Goal: Task Accomplishment & Management: Complete application form

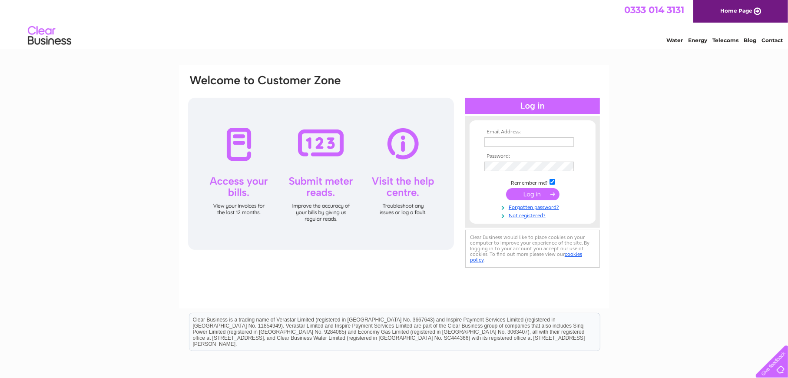
type input "operations@optimabes.com"
click at [520, 196] on input "submit" at bounding box center [532, 194] width 53 height 12
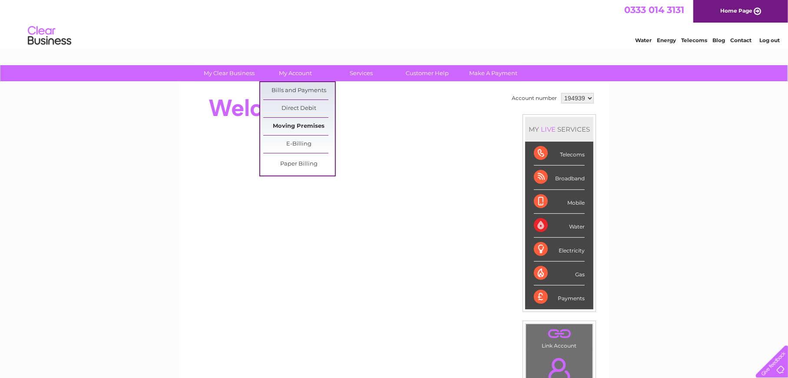
click at [303, 125] on link "Moving Premises" at bounding box center [299, 126] width 72 height 17
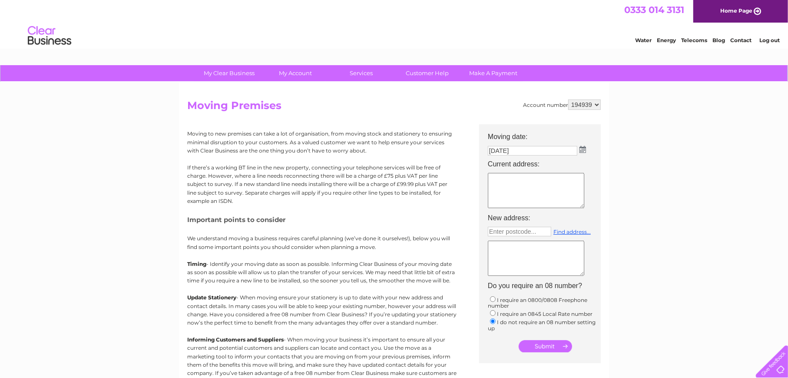
click at [584, 149] on img at bounding box center [582, 149] width 7 height 7
click at [504, 208] on link "13" at bounding box center [499, 206] width 19 height 9
type input "13/10/2025"
click at [499, 189] on textarea at bounding box center [536, 190] width 96 height 35
click at [526, 178] on textarea at bounding box center [536, 190] width 96 height 35
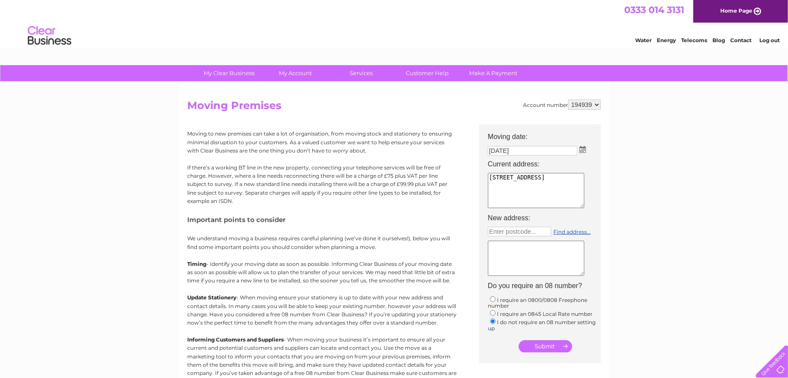
type textarea "34 Abbots Road"
drag, startPoint x: 549, startPoint y: 182, endPoint x: 456, endPoint y: 172, distance: 93.5
click at [456, 172] on div "Account number 194939 Moving Premises Moving to new premises can take a lot of …" at bounding box center [394, 258] width 414 height 318
type textarea "UNIT 8 KINGLEY PARK STATION ROAD KINGS LANGLEY WD4 8GW"
click at [520, 232] on input "text" at bounding box center [519, 232] width 63 height 10
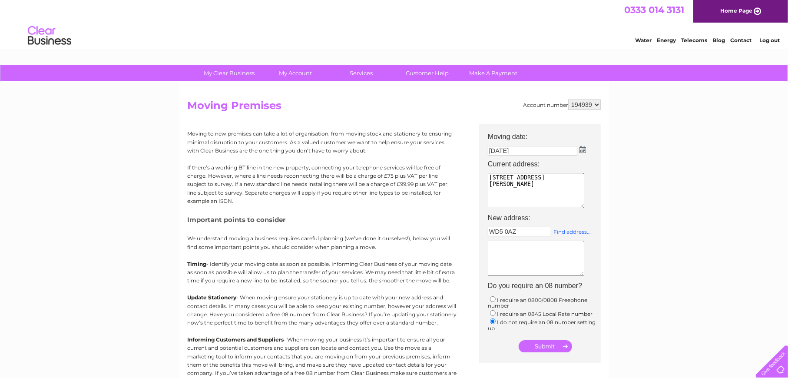
type input "WD5 0AZ"
click at [574, 230] on link "Find address..." at bounding box center [571, 231] width 37 height 7
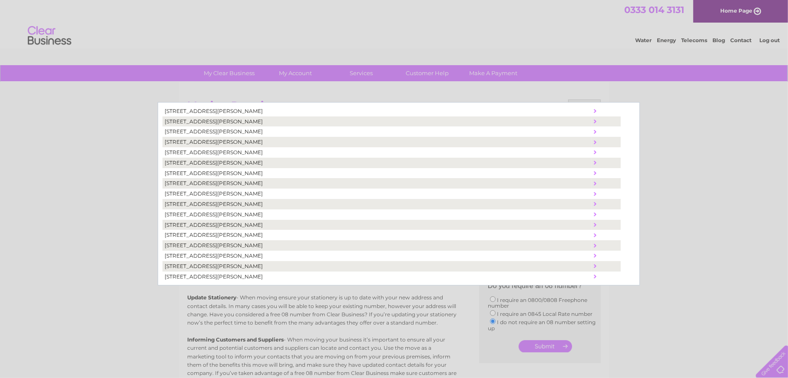
scroll to position [110, 0]
click at [194, 221] on td "34, Abbots Road, Abbots Langley, United Kingdom, WD5 0AZ" at bounding box center [377, 224] width 430 height 10
type textarea "34 Abbots Road Abbots Langley United Kingdom WD5 0AZ"
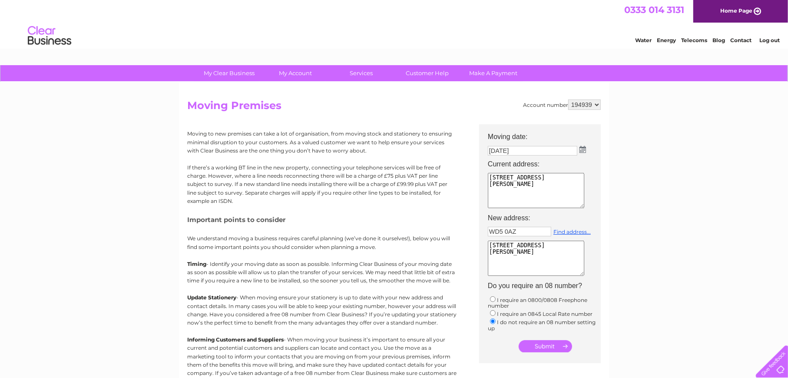
scroll to position [43, 0]
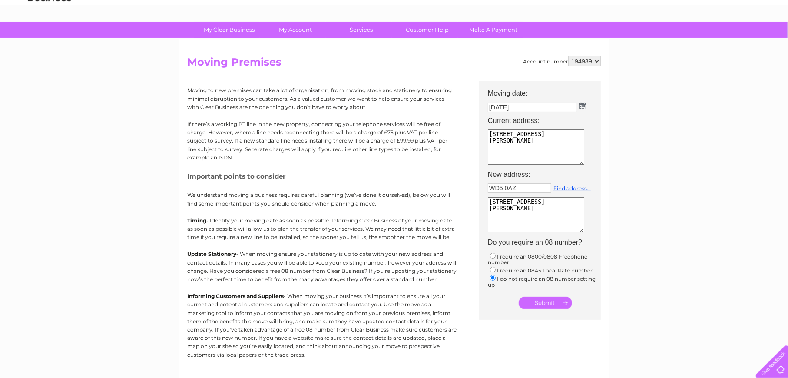
click at [493, 258] on input "radio" at bounding box center [493, 256] width 6 height 6
radio input "true"
click at [494, 278] on input "radio" at bounding box center [493, 278] width 6 height 6
radio input "true"
click at [559, 307] on input "submit" at bounding box center [545, 303] width 53 height 12
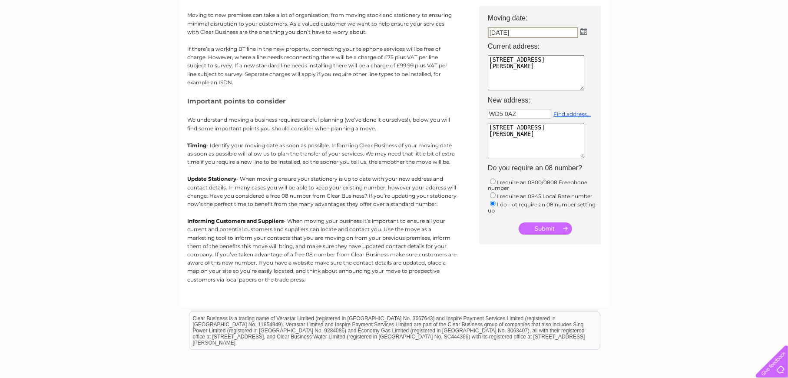
scroll to position [72, 0]
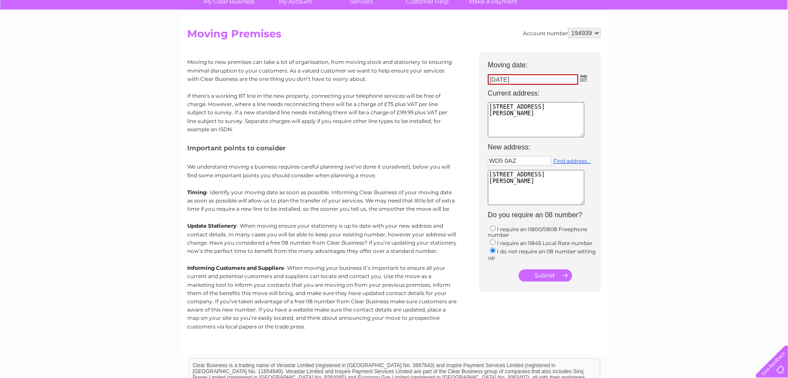
click at [551, 274] on input "submit" at bounding box center [545, 275] width 53 height 12
click at [582, 79] on img at bounding box center [583, 78] width 7 height 7
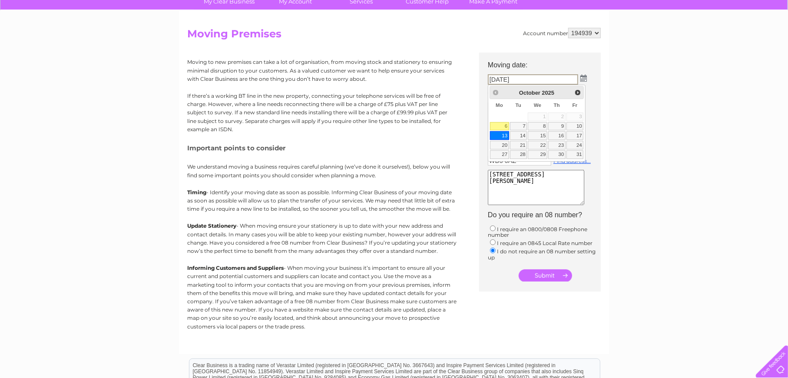
click at [503, 134] on link "13" at bounding box center [499, 135] width 19 height 9
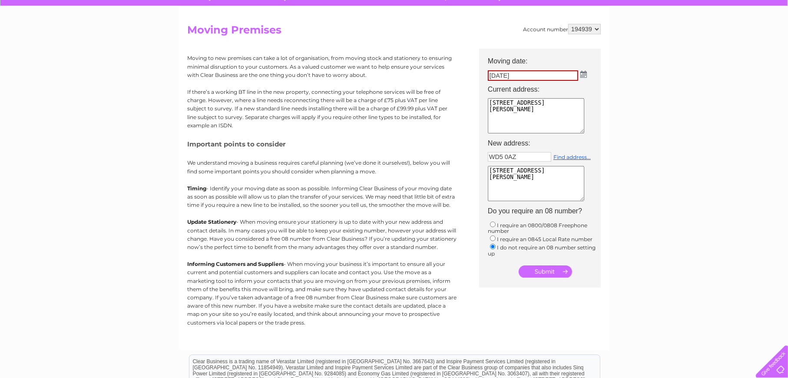
scroll to position [0, 0]
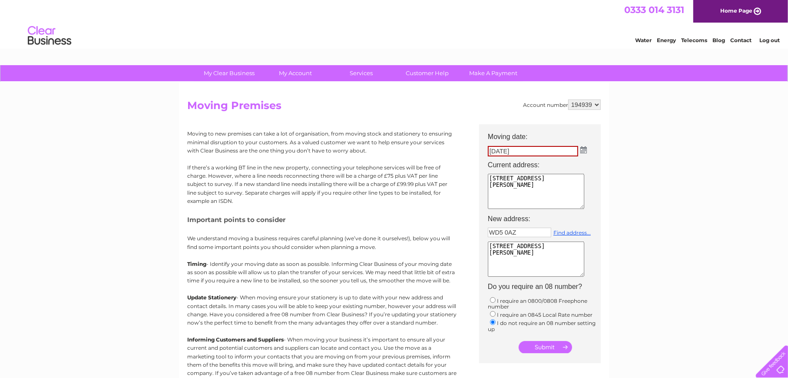
click at [584, 151] on img at bounding box center [583, 149] width 7 height 7
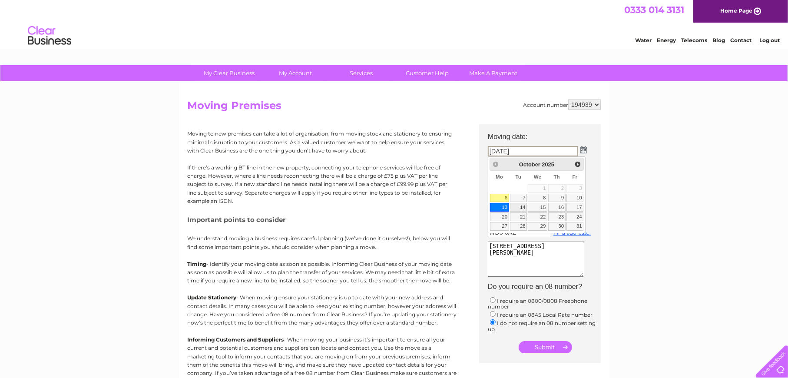
click at [517, 208] on link "14" at bounding box center [518, 207] width 17 height 9
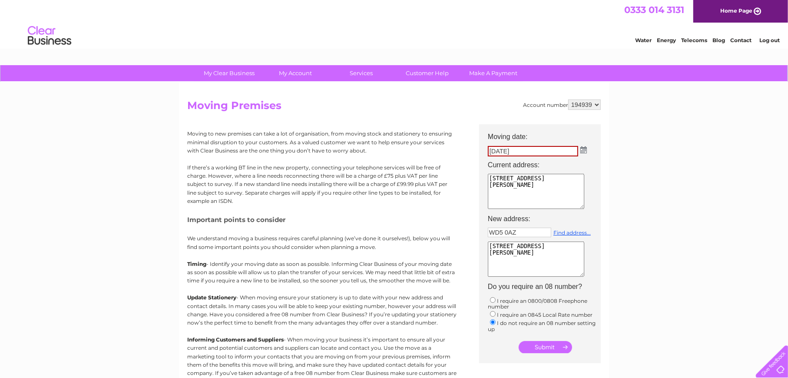
click at [580, 150] on img at bounding box center [583, 149] width 7 height 7
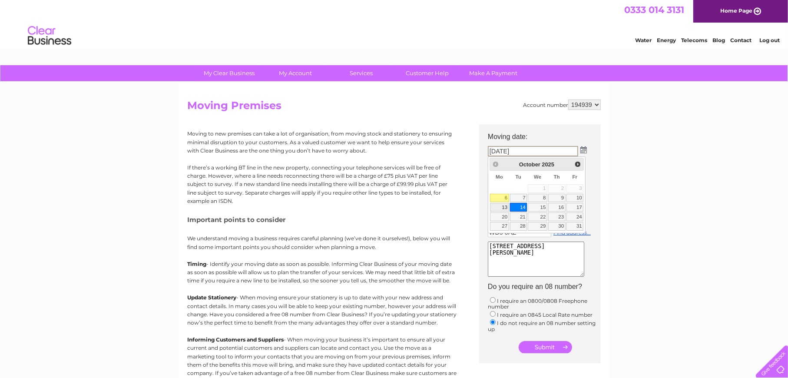
click at [500, 203] on link "13" at bounding box center [499, 207] width 19 height 9
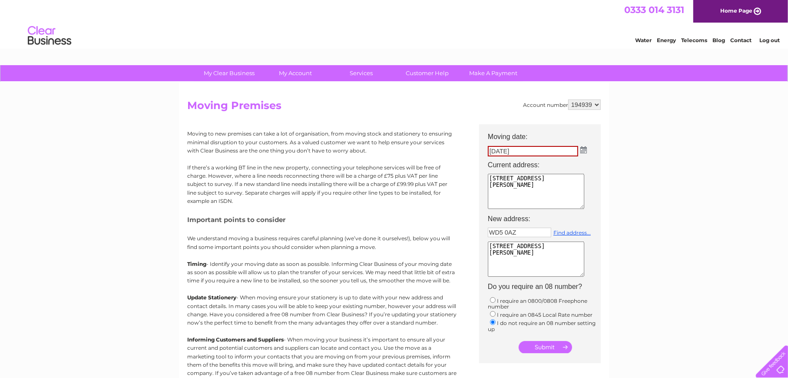
click at [544, 354] on td at bounding box center [544, 344] width 122 height 21
click at [545, 350] on input "submit" at bounding box center [545, 347] width 53 height 12
click at [547, 347] on input "submit" at bounding box center [545, 347] width 53 height 12
click at [538, 202] on textarea "UNIT 8 KINGLEY PARK STATION ROAD KINGS LANGLEY WD4 8GW" at bounding box center [536, 191] width 96 height 35
click at [515, 200] on textarea "UNIT 8 KINGLEY PARK STATION ROAD KINGS LANGLEY WD4 8GW" at bounding box center [536, 191] width 96 height 35
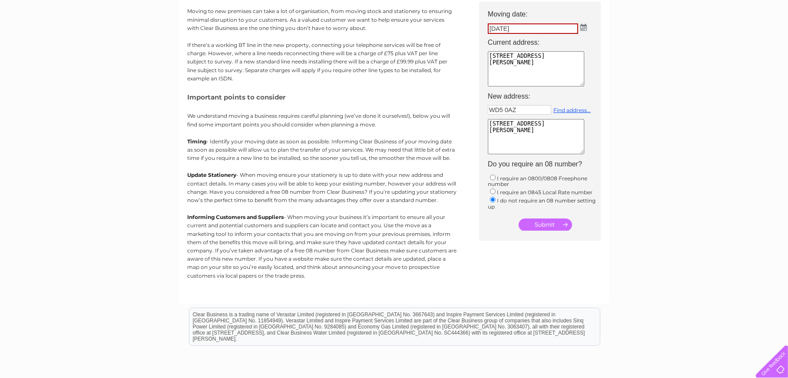
scroll to position [130, 0]
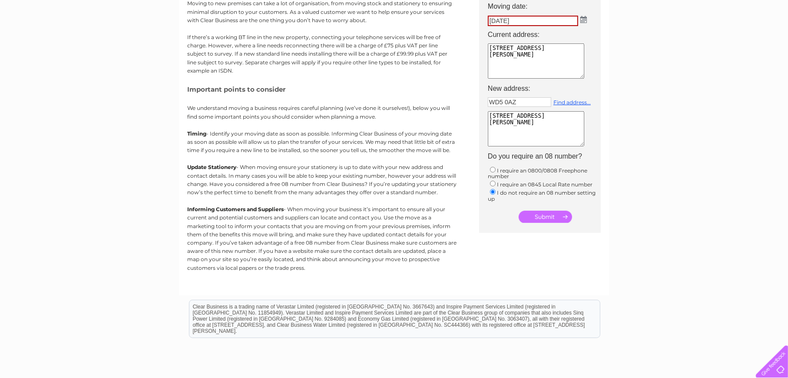
click at [536, 219] on input "submit" at bounding box center [545, 217] width 53 height 12
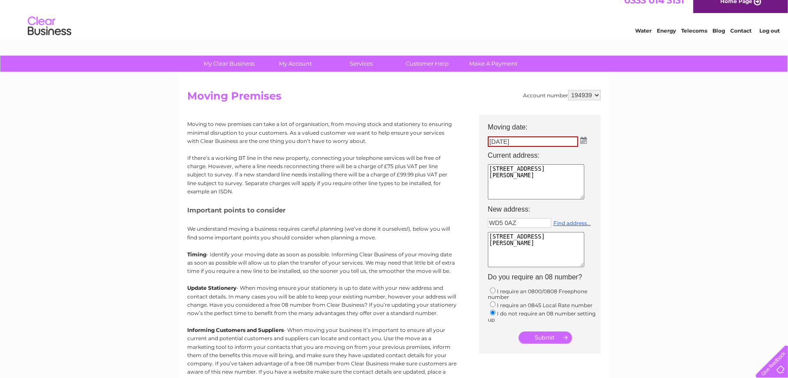
scroll to position [0, 0]
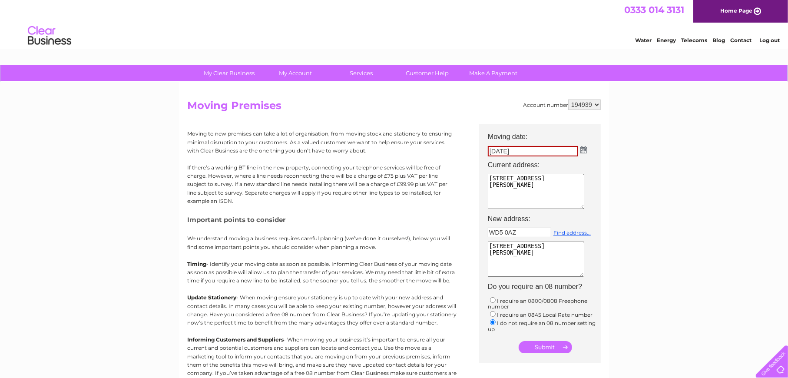
click at [585, 149] on img at bounding box center [583, 149] width 7 height 7
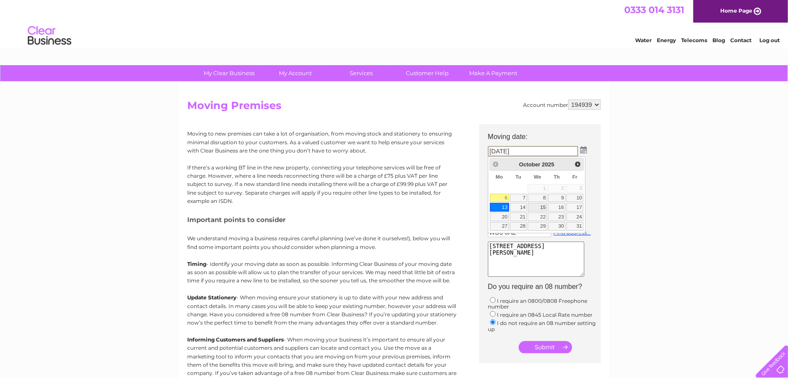
click at [538, 207] on link "15" at bounding box center [538, 207] width 20 height 9
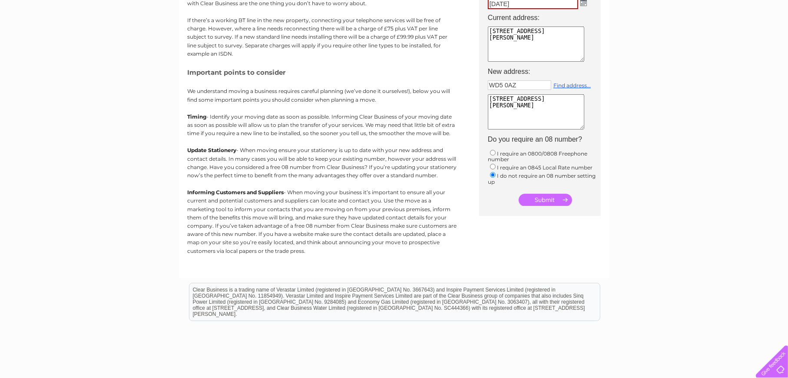
scroll to position [202, 0]
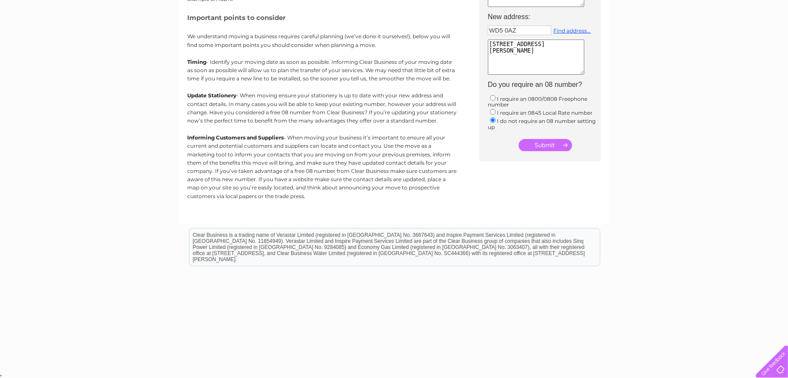
click at [544, 145] on input "submit" at bounding box center [545, 145] width 53 height 12
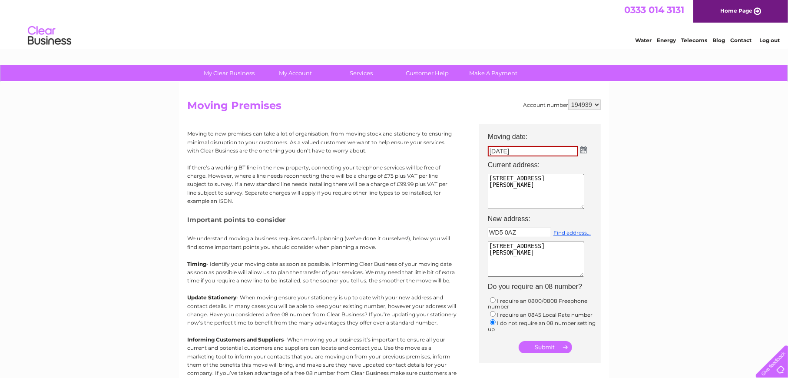
click at [541, 347] on input "submit" at bounding box center [545, 347] width 53 height 12
click at [586, 149] on img at bounding box center [583, 149] width 7 height 7
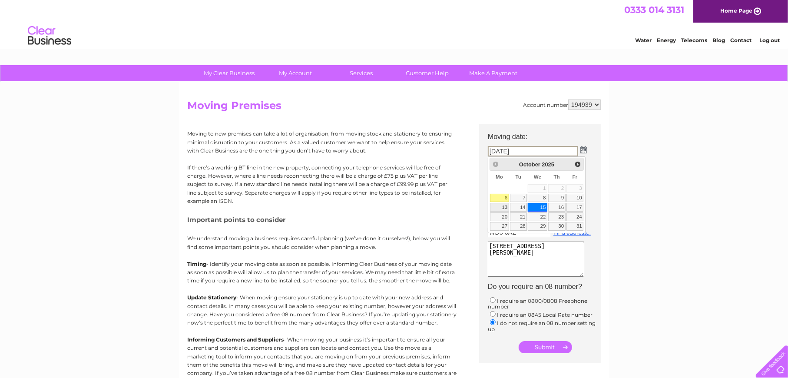
click at [504, 207] on link "13" at bounding box center [499, 207] width 19 height 9
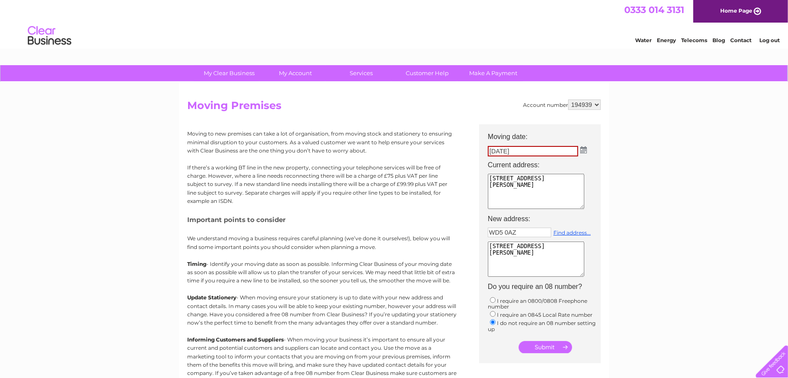
click at [583, 149] on img at bounding box center [583, 149] width 7 height 7
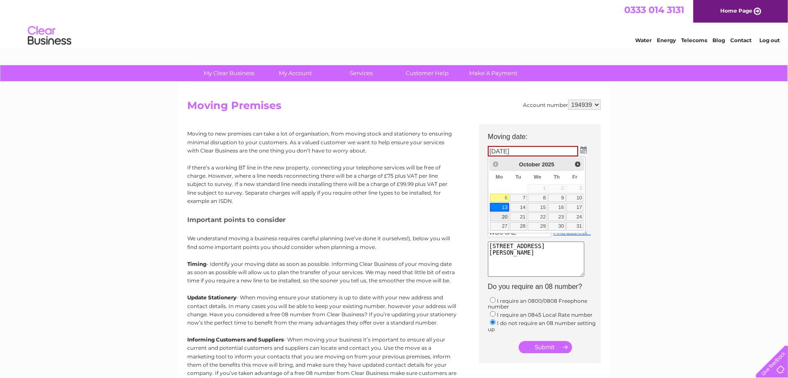
click at [506, 216] on link "20" at bounding box center [499, 216] width 19 height 9
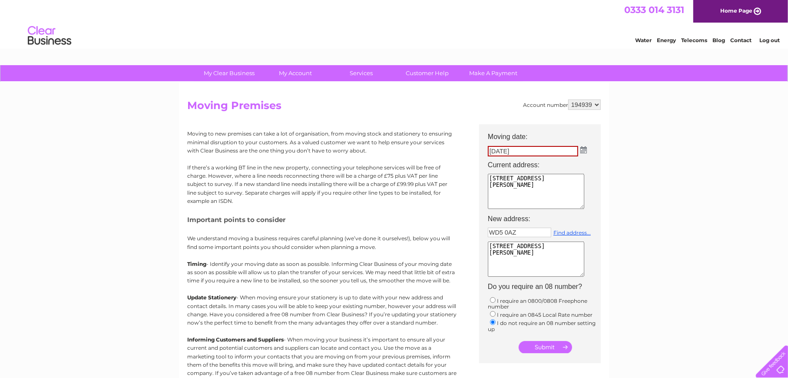
click at [583, 150] on img at bounding box center [583, 149] width 7 height 7
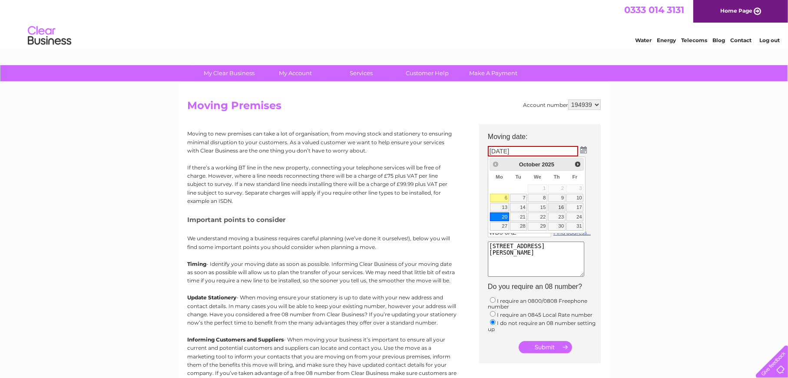
click at [560, 203] on link "16" at bounding box center [556, 207] width 17 height 9
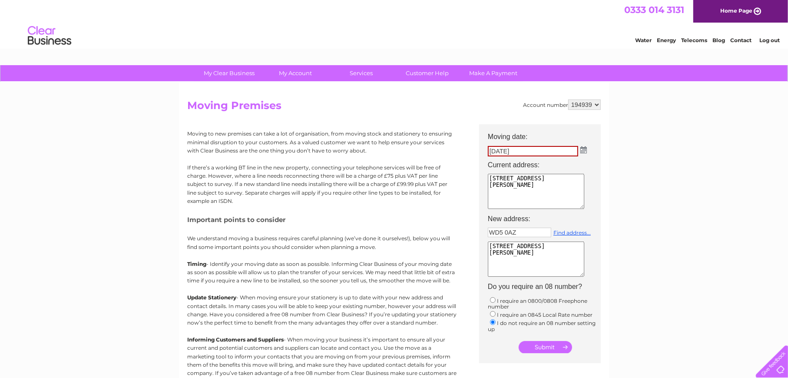
click at [584, 151] on img at bounding box center [583, 149] width 7 height 7
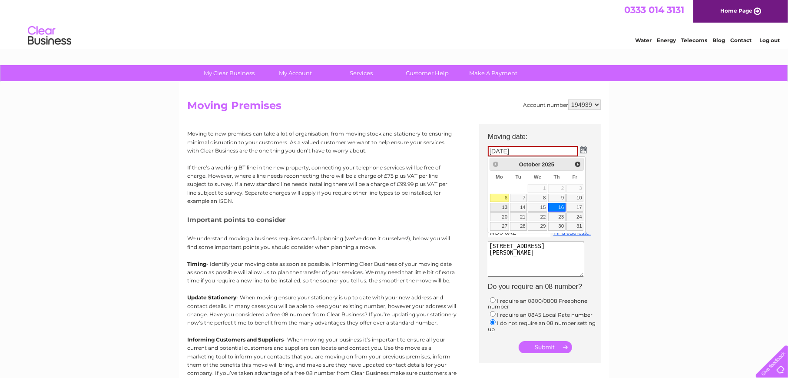
click at [506, 205] on link "13" at bounding box center [499, 207] width 19 height 9
type input "13/10/2025"
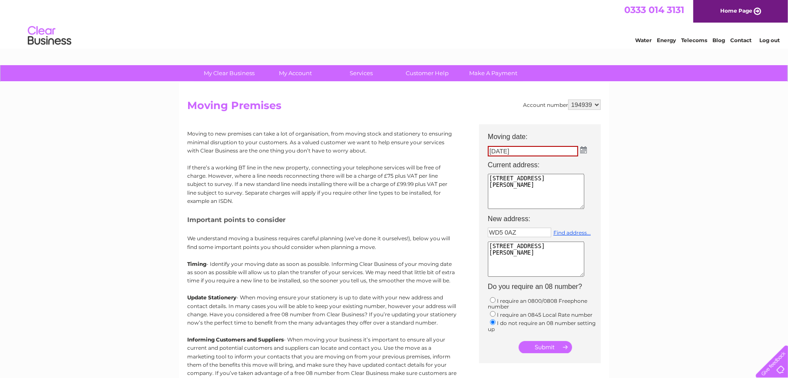
click at [604, 252] on td "WD5 0AZ Find address... 34 Abbots Road Abbots Langley United Kingdom WD5 0AZ" at bounding box center [544, 252] width 122 height 55
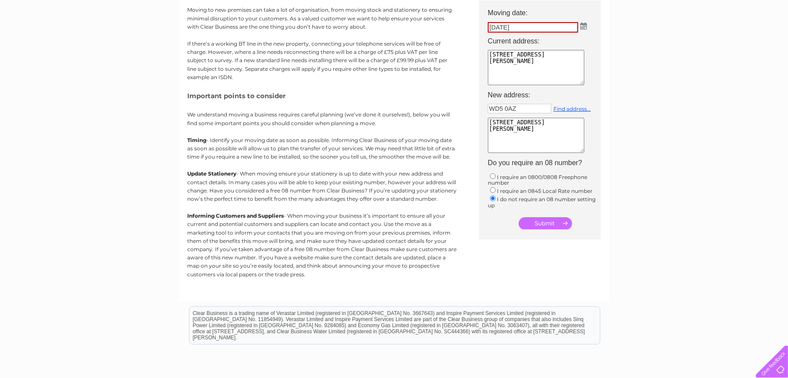
scroll to position [28, 0]
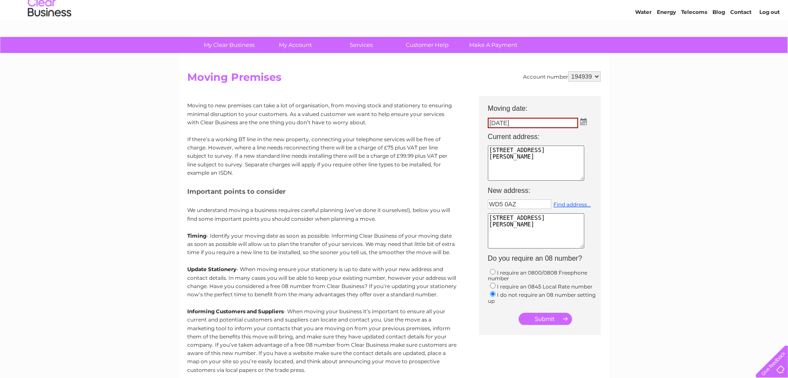
click at [532, 320] on input "submit" at bounding box center [545, 319] width 53 height 12
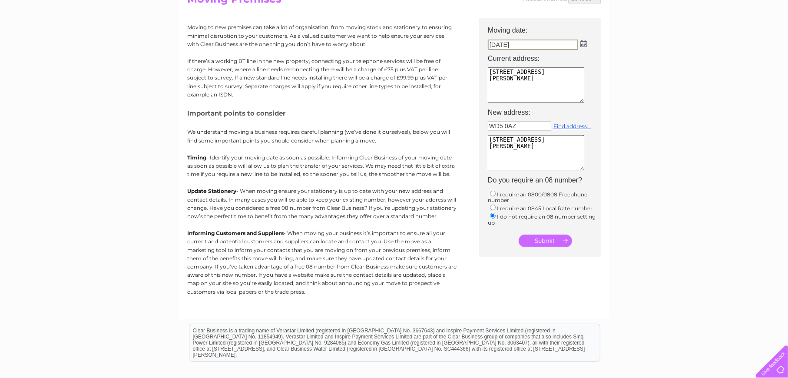
scroll to position [202, 0]
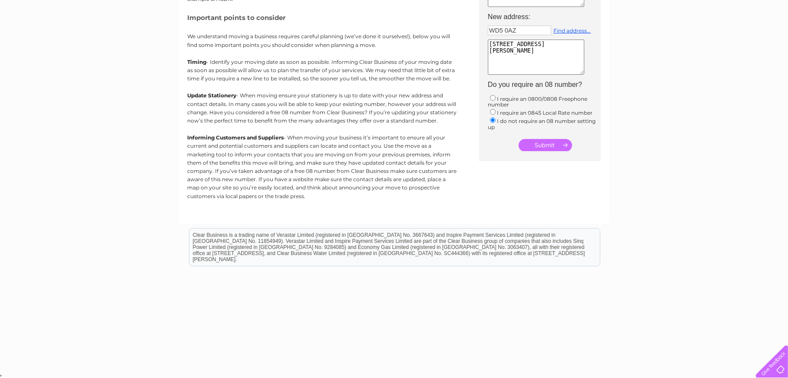
click at [544, 142] on input "submit" at bounding box center [545, 145] width 53 height 12
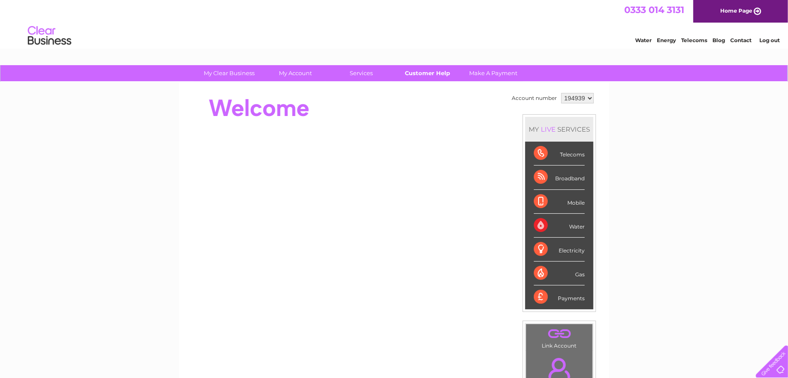
click at [418, 75] on link "Customer Help" at bounding box center [428, 73] width 72 height 16
